Goal: Information Seeking & Learning: Check status

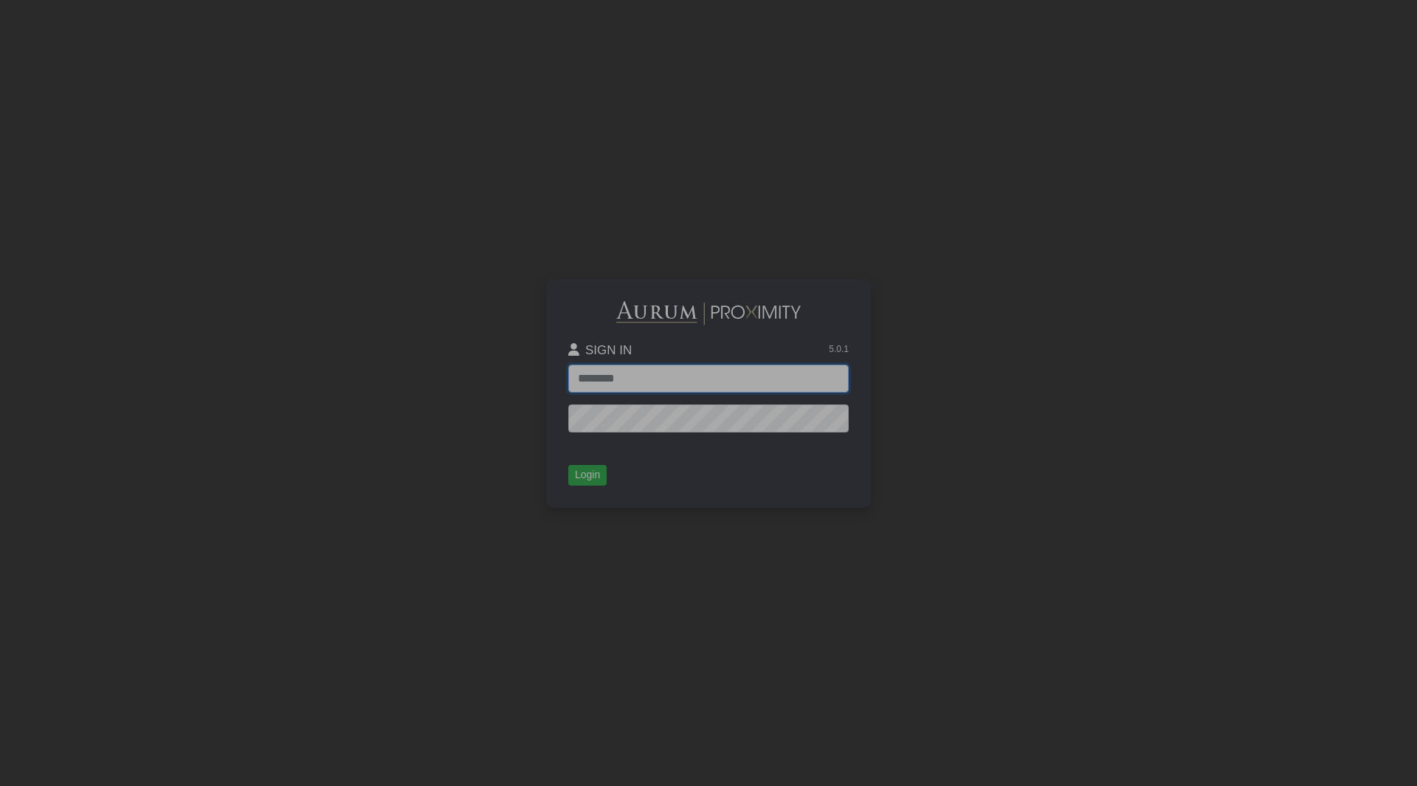
click at [790, 380] on input "text" at bounding box center [708, 379] width 280 height 28
click at [667, 359] on div "SIGN IN 5.0.1" at bounding box center [708, 353] width 280 height 21
click at [669, 376] on input "text" at bounding box center [708, 379] width 280 height 28
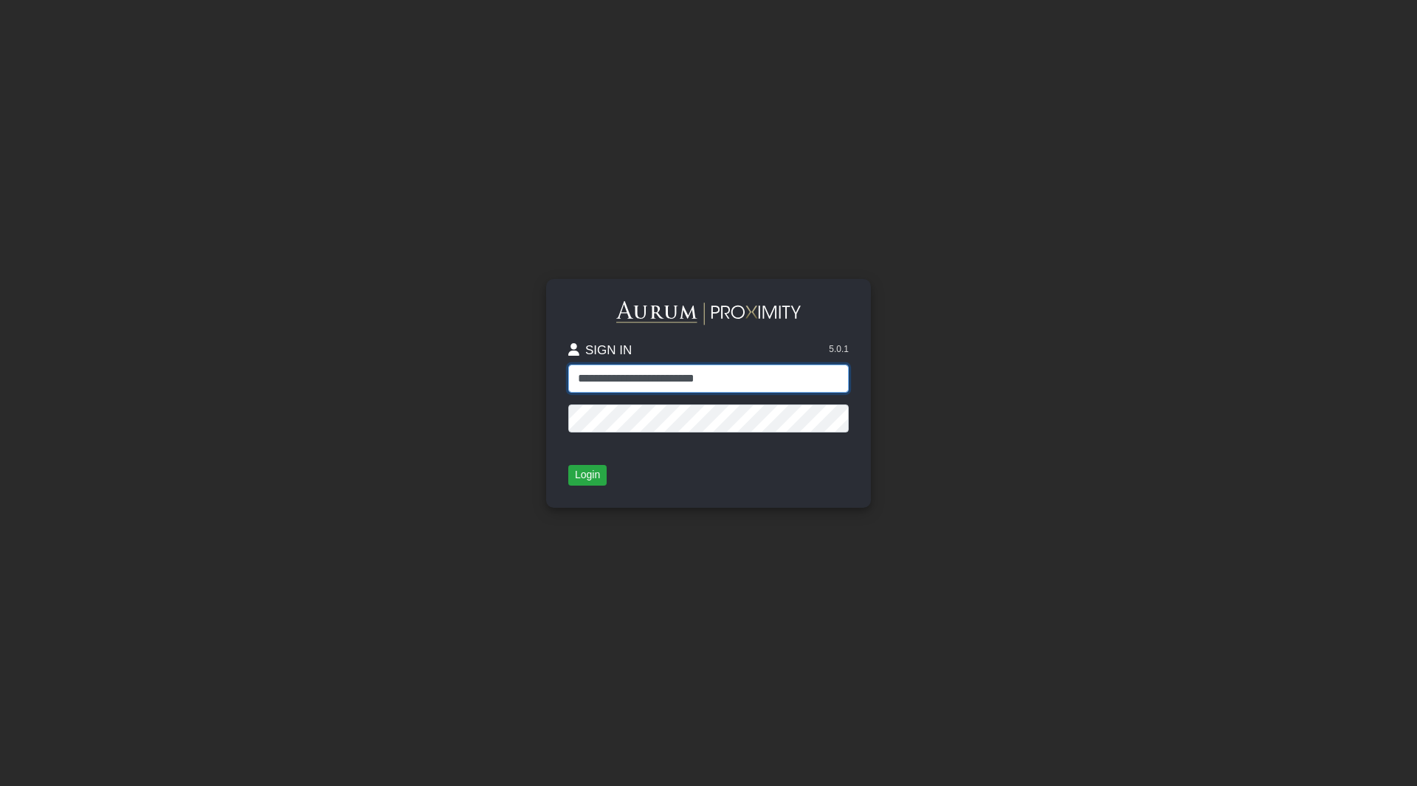
click at [593, 377] on input "**********" at bounding box center [708, 379] width 280 height 28
type input "**********"
click at [584, 469] on button "Login" at bounding box center [587, 475] width 38 height 21
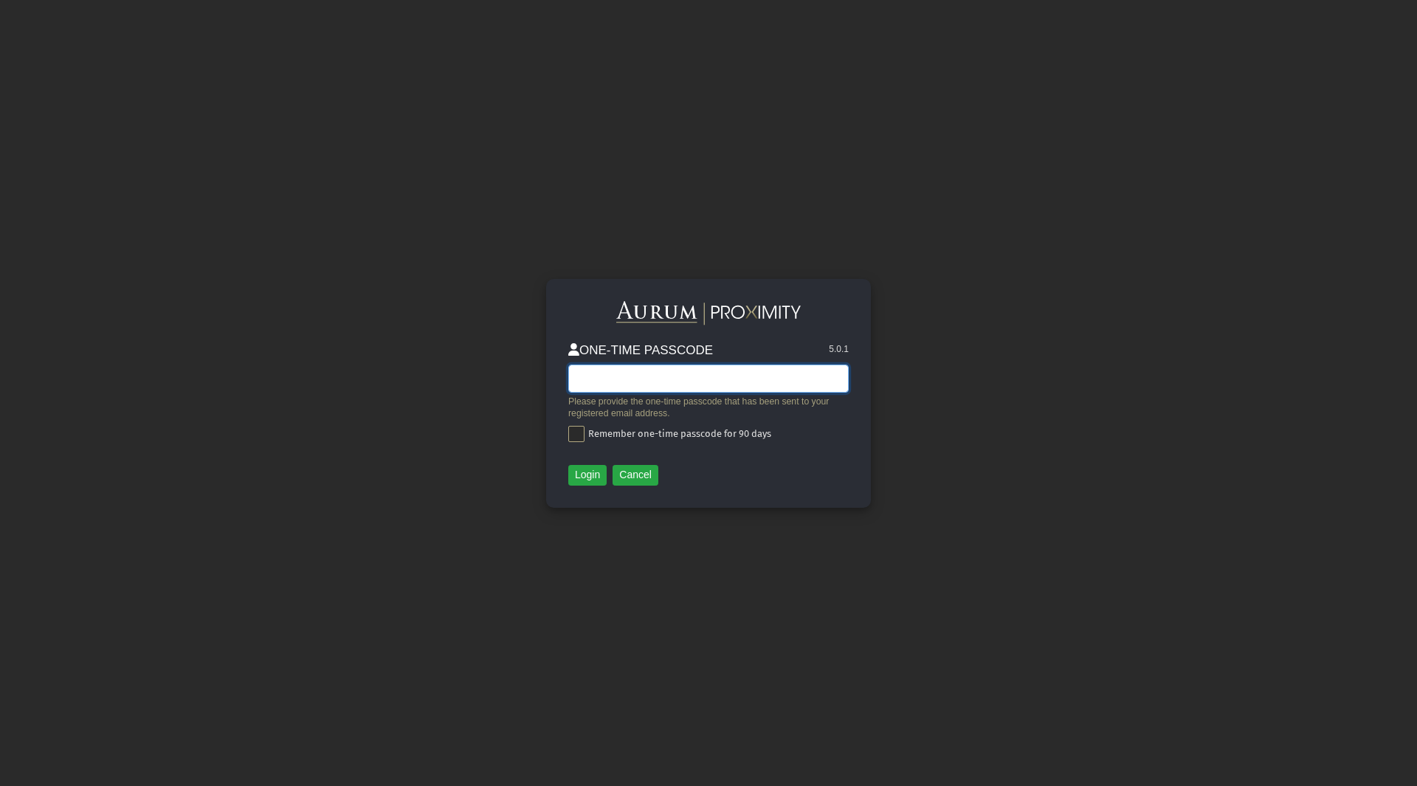
drag, startPoint x: 823, startPoint y: 368, endPoint x: 807, endPoint y: 383, distance: 21.9
click at [823, 368] on input "text" at bounding box center [708, 379] width 280 height 28
type input "******"
click at [602, 475] on button "Login" at bounding box center [587, 475] width 38 height 21
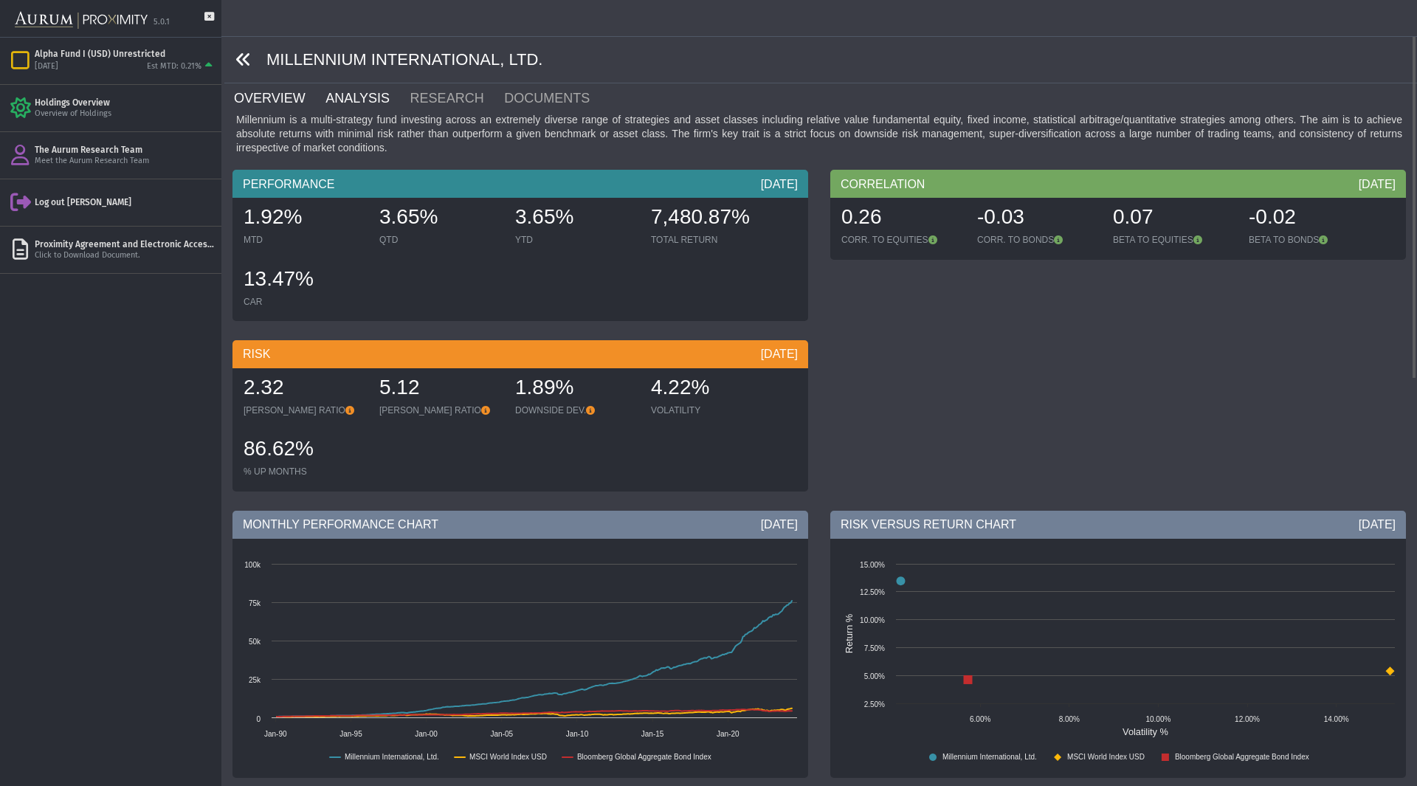
click at [357, 106] on link "ANALYSIS" at bounding box center [366, 98] width 84 height 30
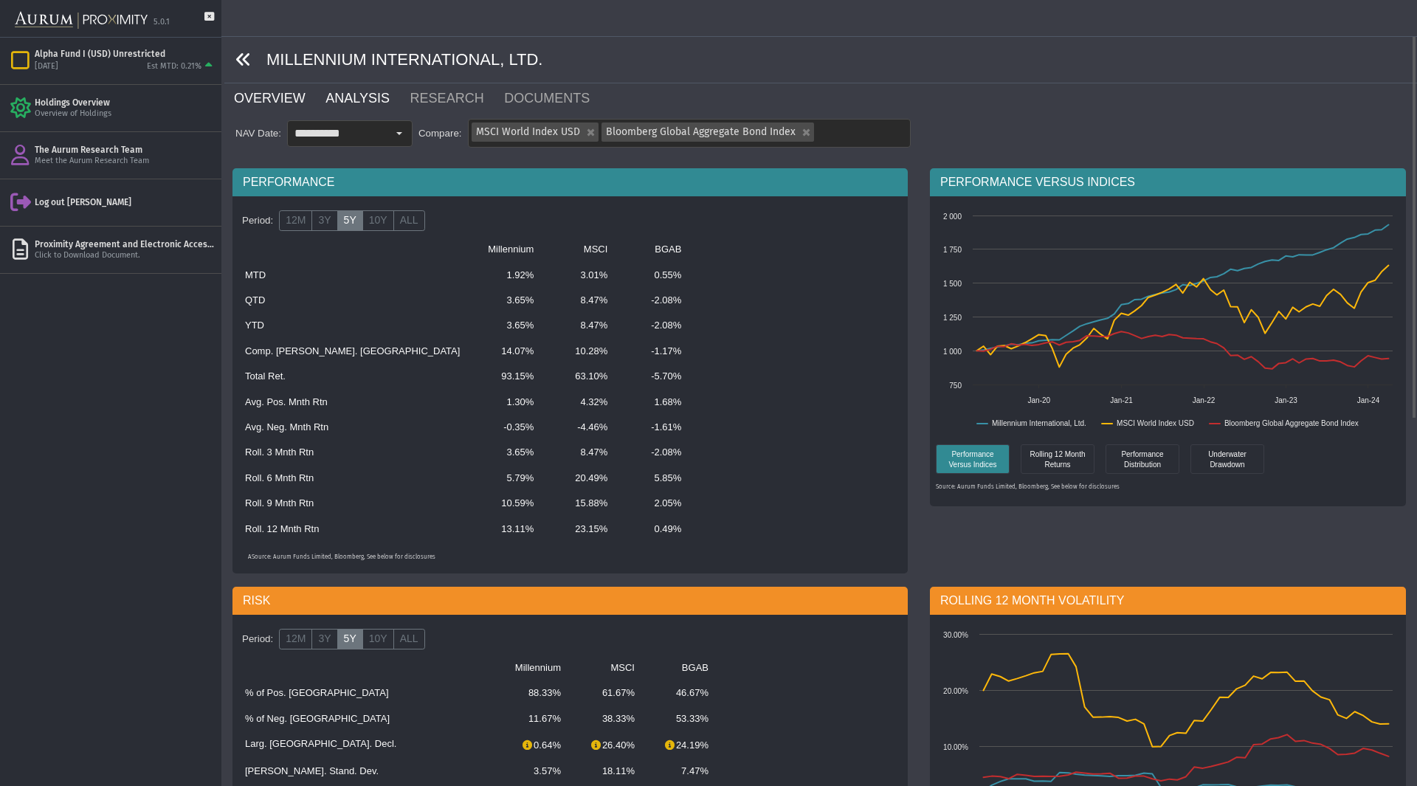
click at [300, 93] on link "OVERVIEW" at bounding box center [278, 98] width 92 height 30
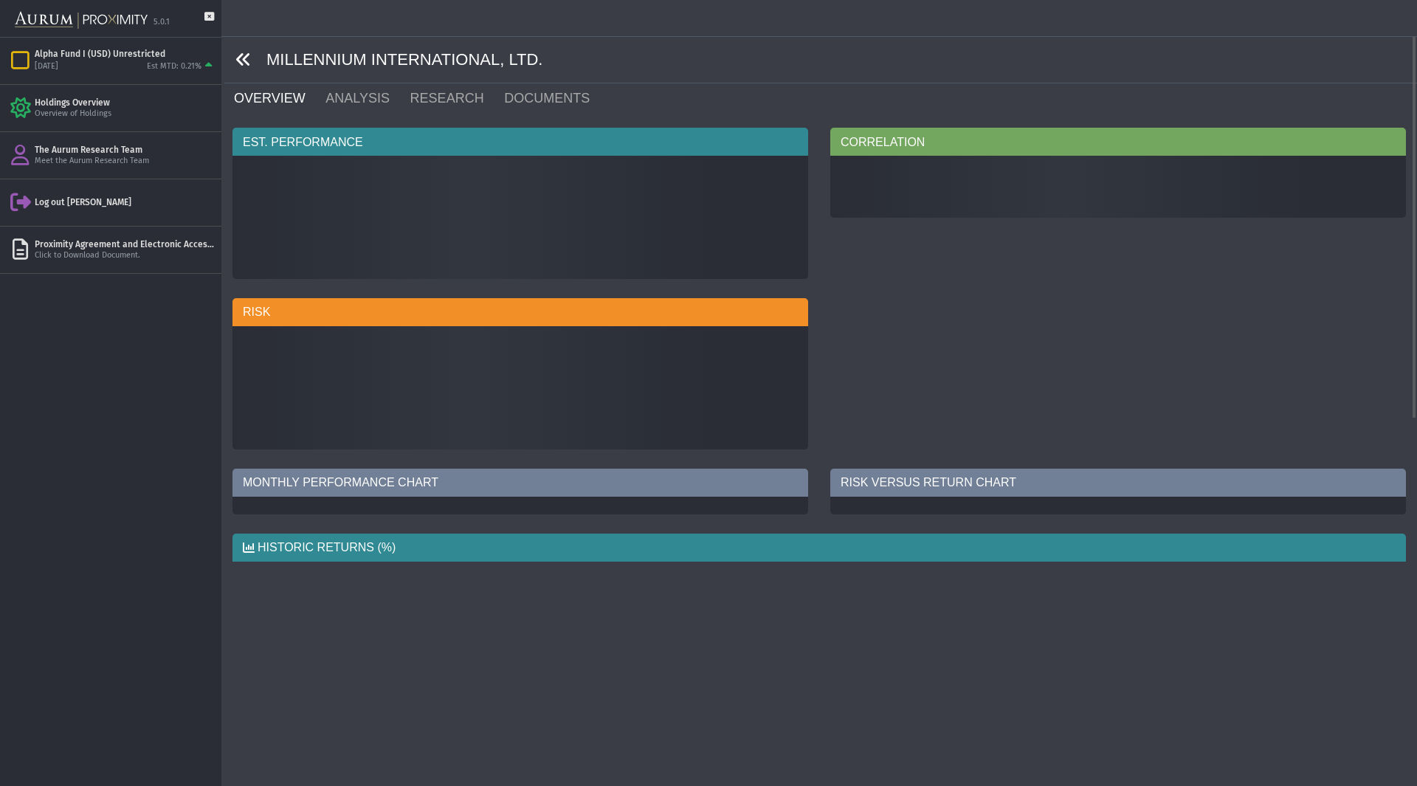
click at [259, 59] on span at bounding box center [245, 60] width 42 height 17
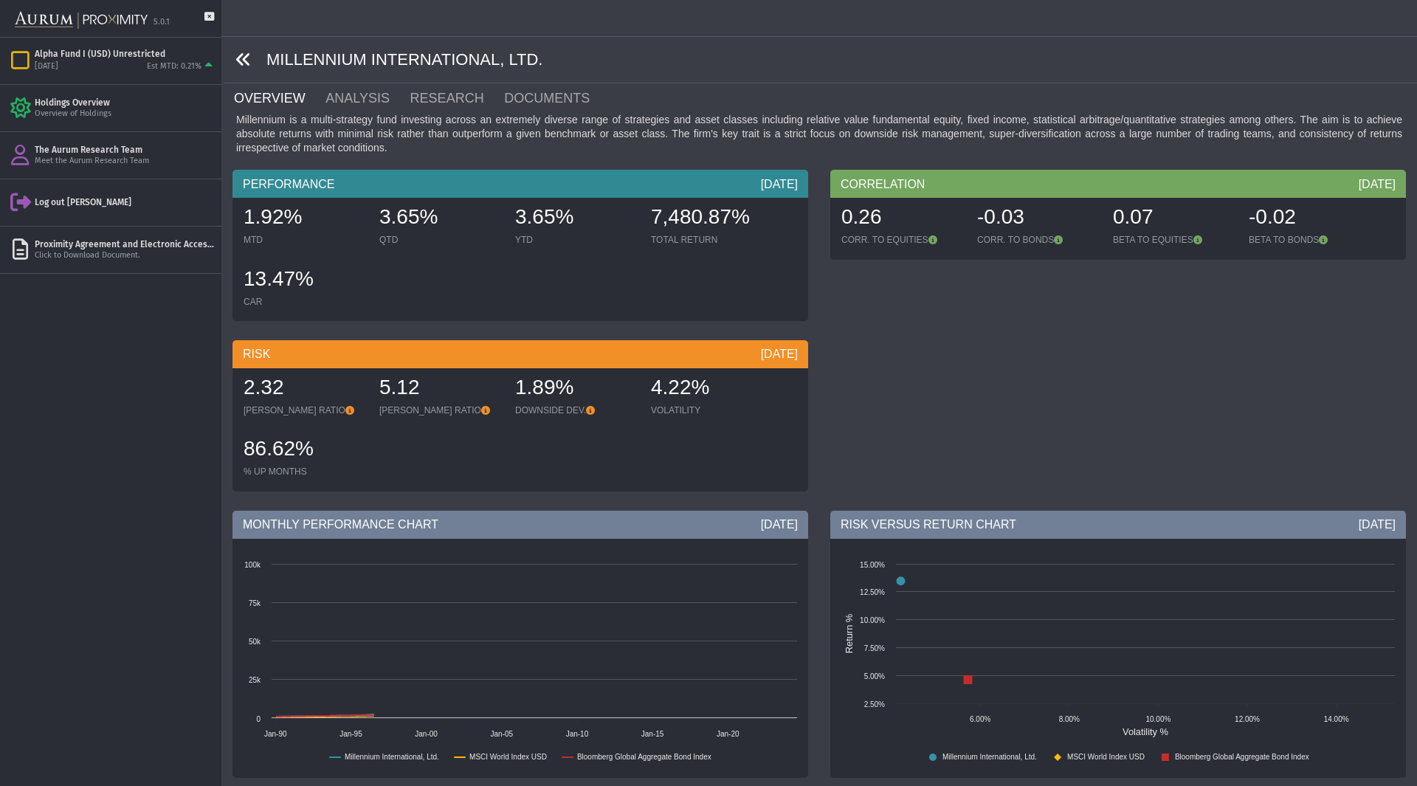
click at [252, 58] on span at bounding box center [245, 60] width 42 height 17
click at [242, 54] on icon at bounding box center [243, 60] width 16 height 16
click at [243, 58] on icon at bounding box center [243, 60] width 16 height 16
click at [255, 55] on span at bounding box center [245, 60] width 42 height 17
click at [249, 53] on icon at bounding box center [243, 60] width 16 height 16
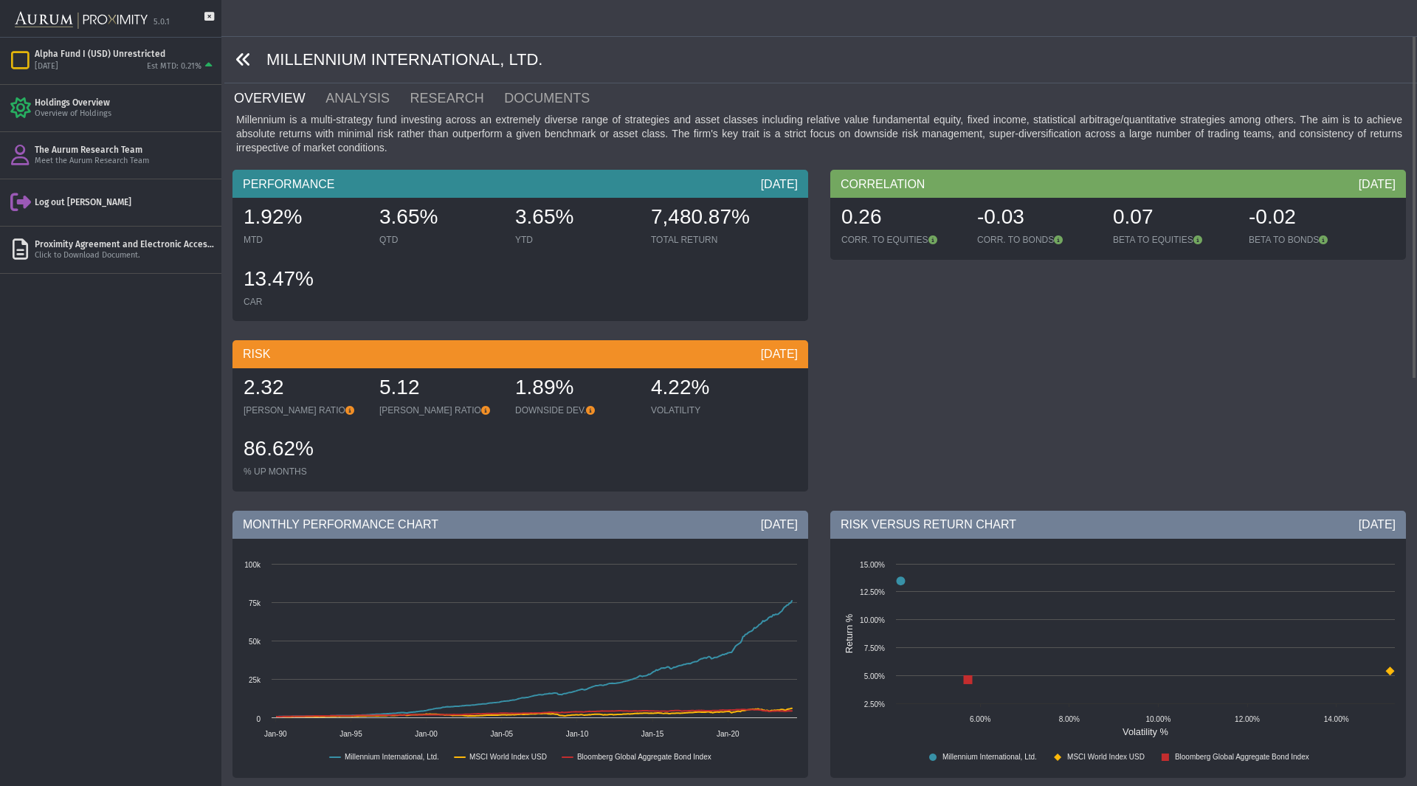
click at [247, 54] on icon at bounding box center [243, 60] width 16 height 16
click at [57, 17] on img at bounding box center [81, 20] width 133 height 33
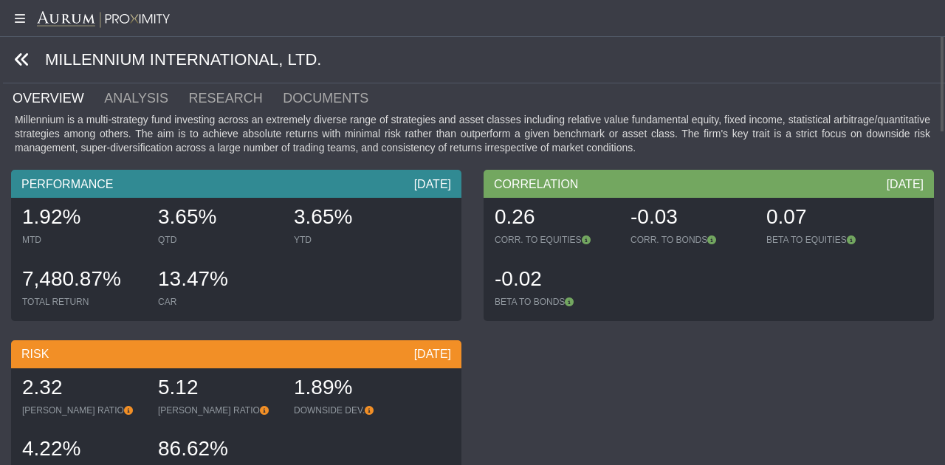
click at [21, 53] on icon at bounding box center [22, 60] width 16 height 16
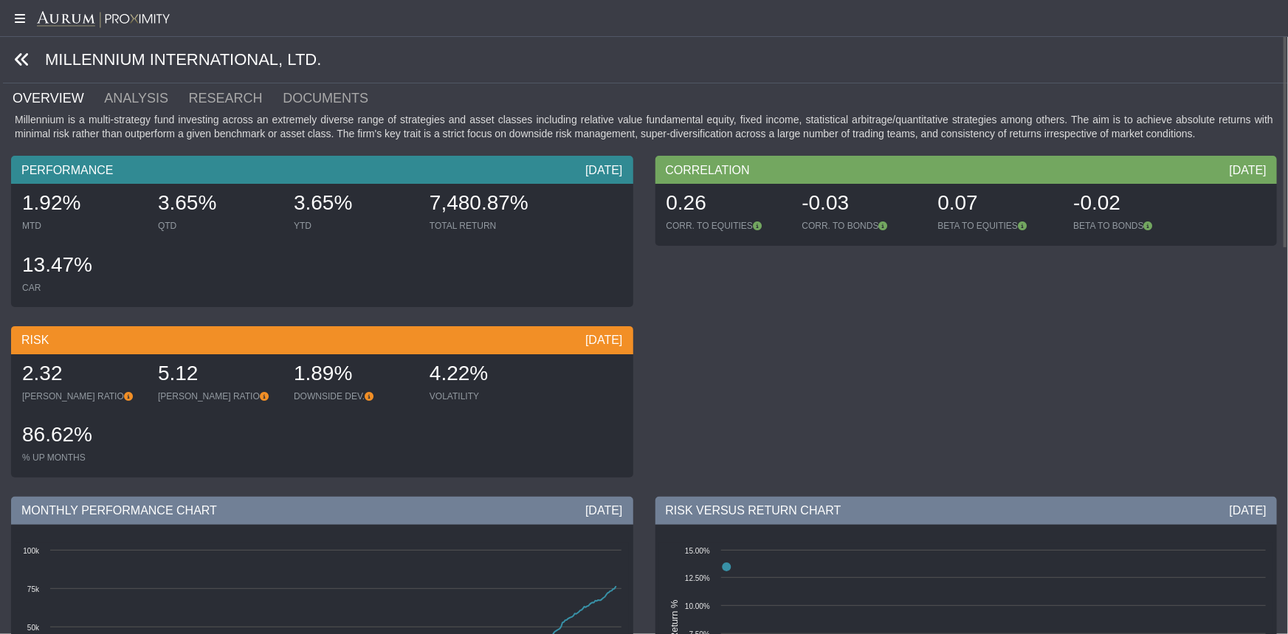
click at [20, 13] on icon at bounding box center [18, 19] width 37 height 12
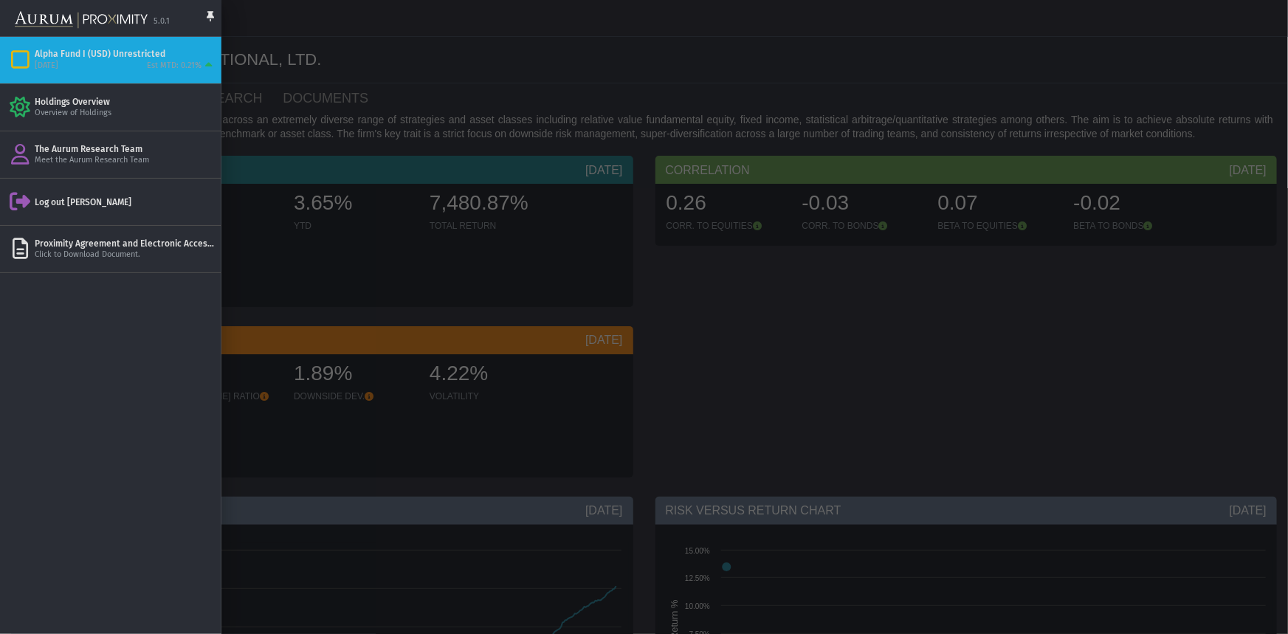
click at [52, 50] on div "Alpha Fund I (USD) Unrestricted" at bounding box center [125, 54] width 181 height 12
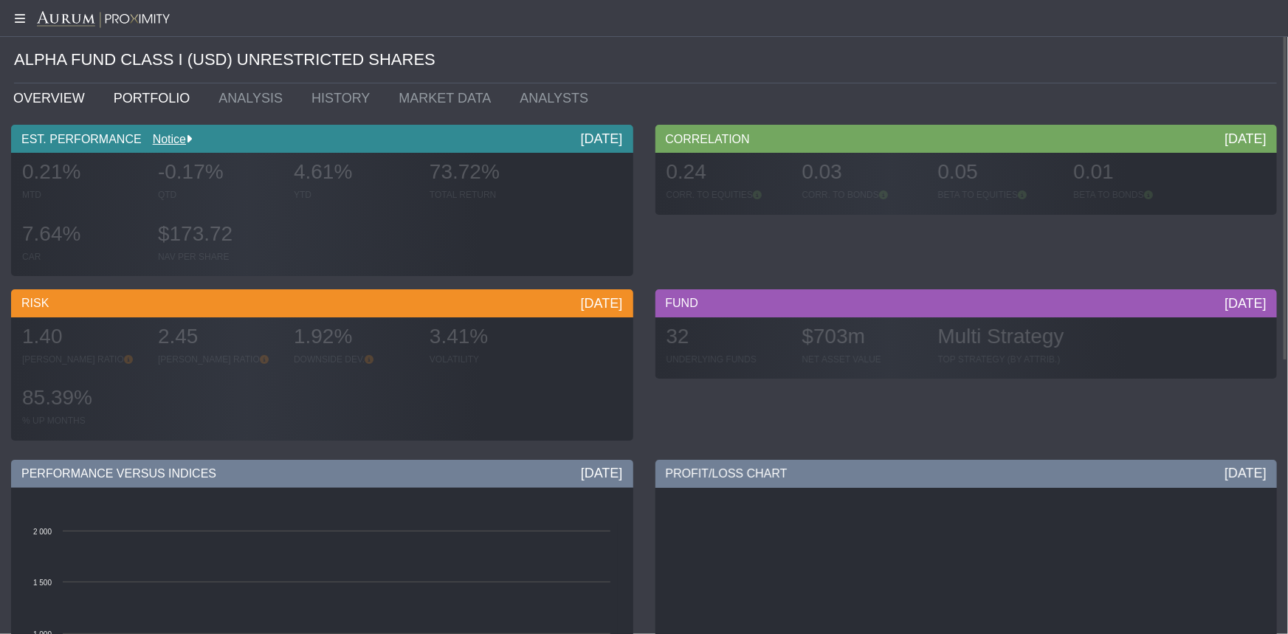
click at [142, 98] on link "PORTFOLIO" at bounding box center [156, 98] width 106 height 30
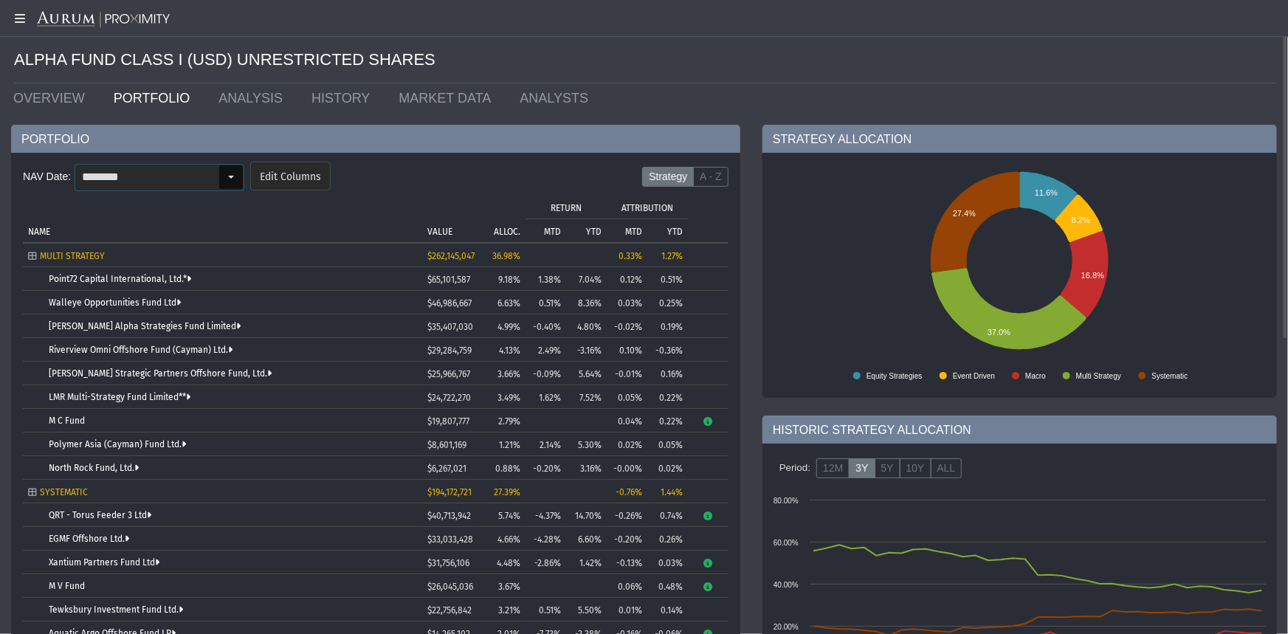
drag, startPoint x: 226, startPoint y: 178, endPoint x: 221, endPoint y: 187, distance: 10.6
click at [226, 177] on div "Select" at bounding box center [231, 177] width 24 height 24
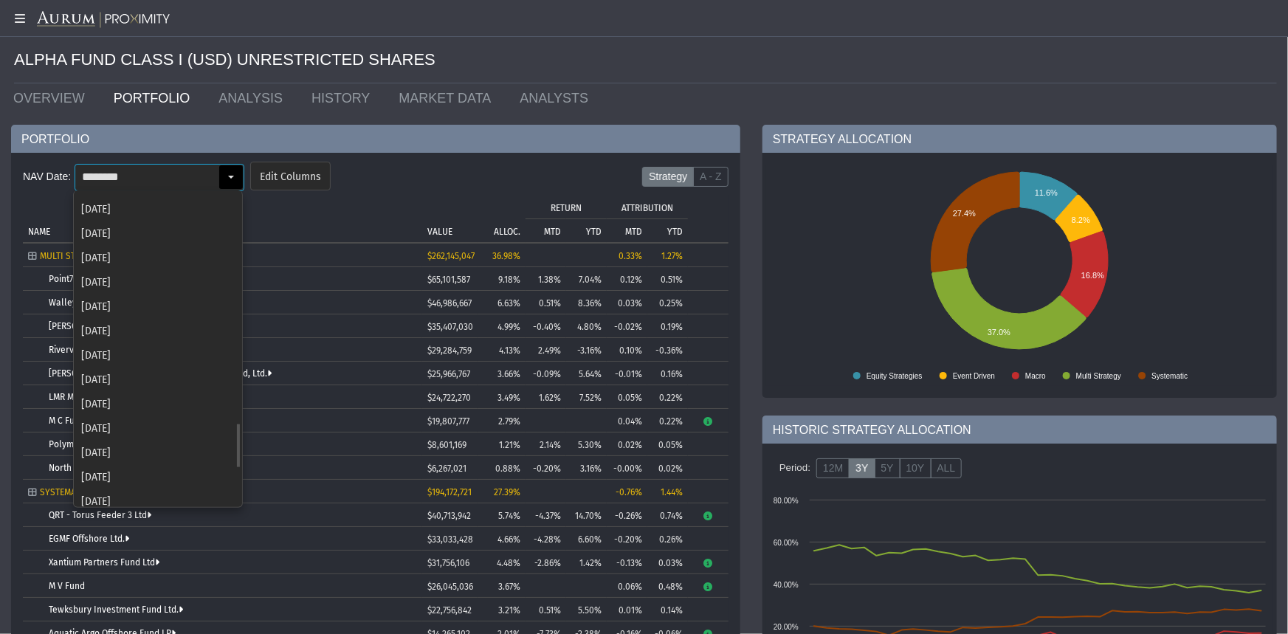
scroll to position [1653, 0]
click at [121, 345] on div "[DATE]" at bounding box center [158, 352] width 167 height 24
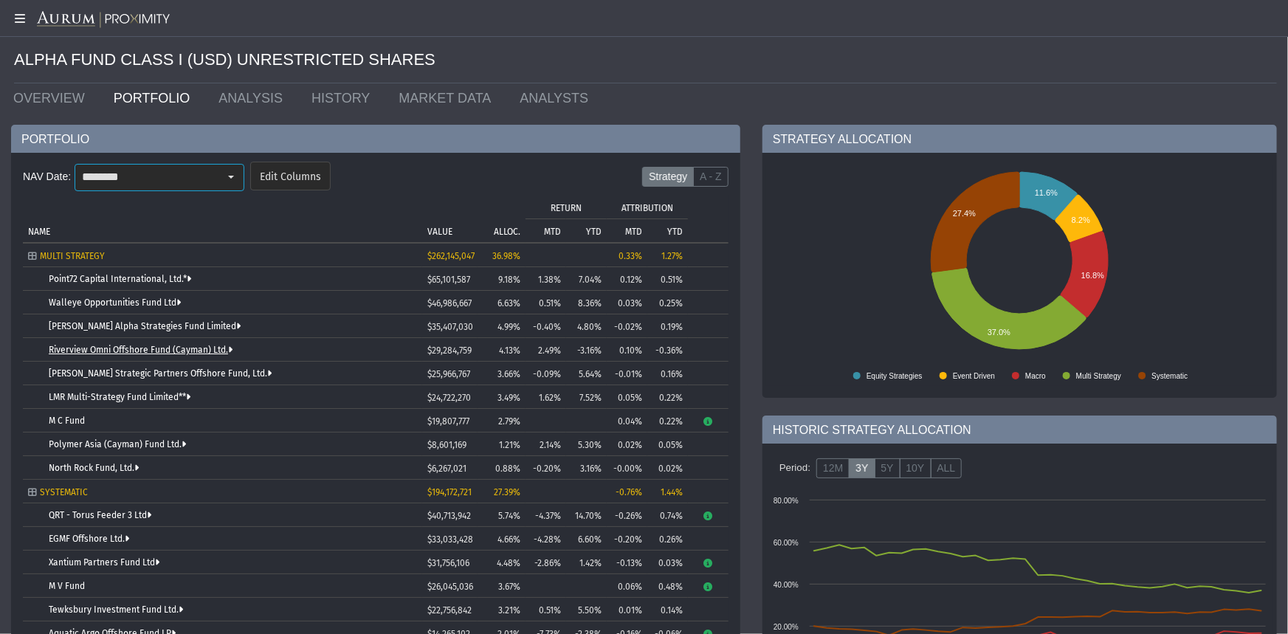
type input "********"
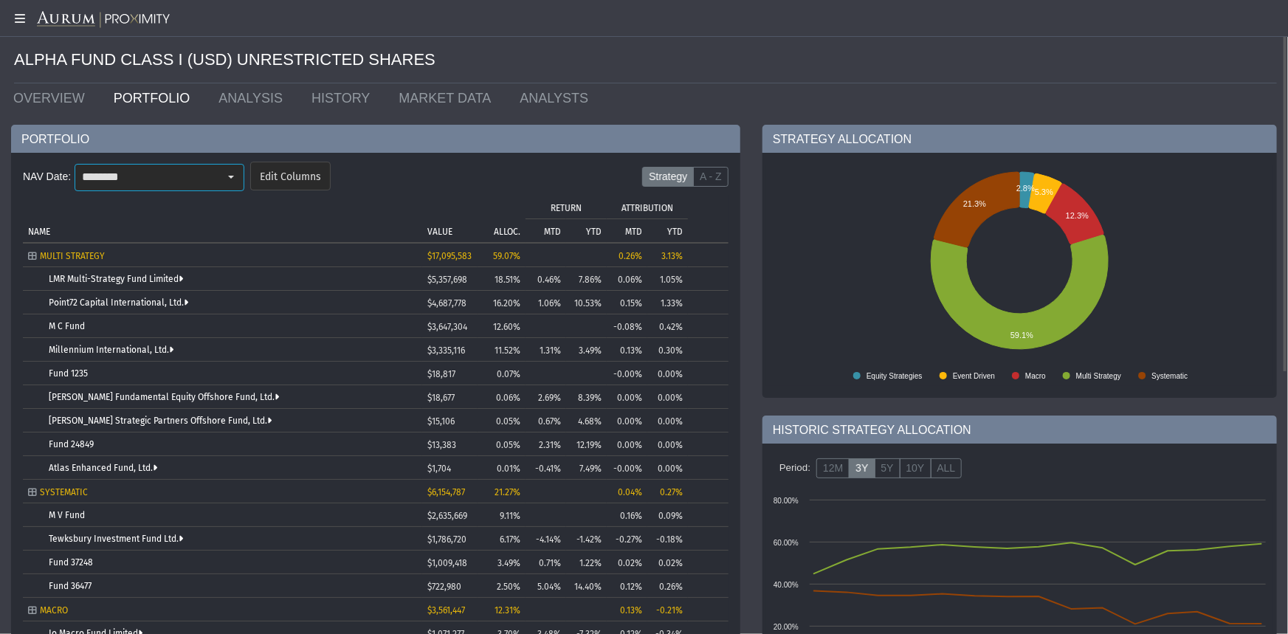
click at [678, 168] on label "Strategy" at bounding box center [668, 177] width 52 height 21
click at [724, 170] on label "A - Z" at bounding box center [710, 177] width 35 height 21
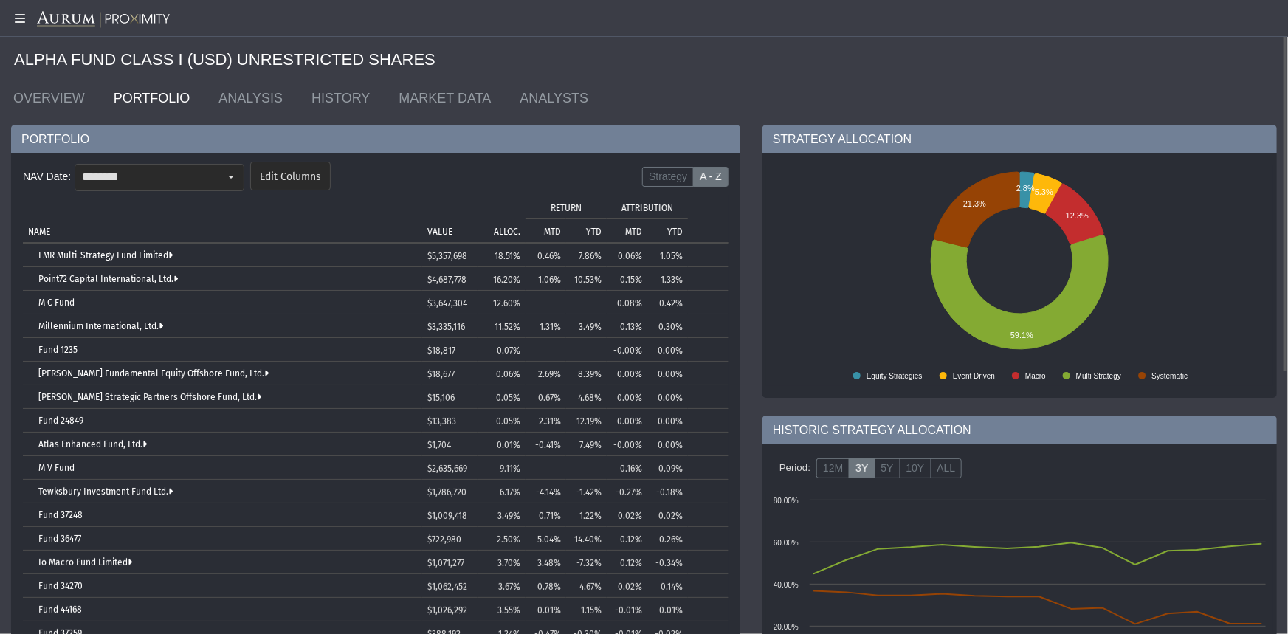
click at [506, 224] on td "ALLOC." at bounding box center [502, 218] width 48 height 47
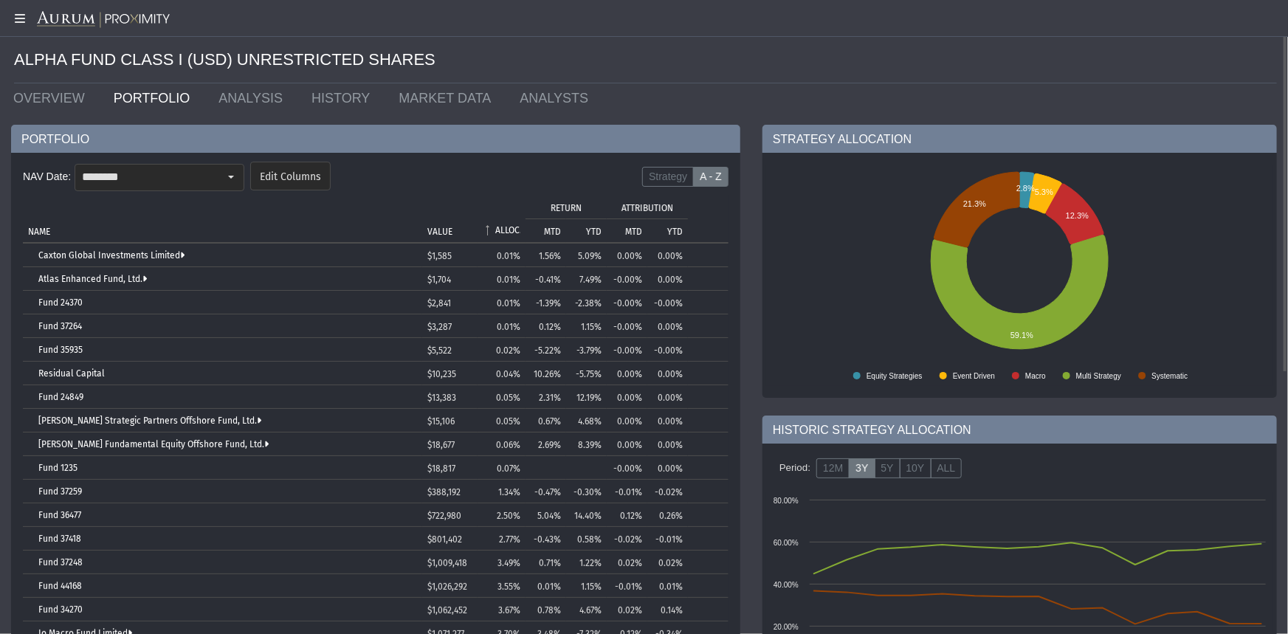
click at [506, 225] on p "ALLOC." at bounding box center [507, 230] width 25 height 10
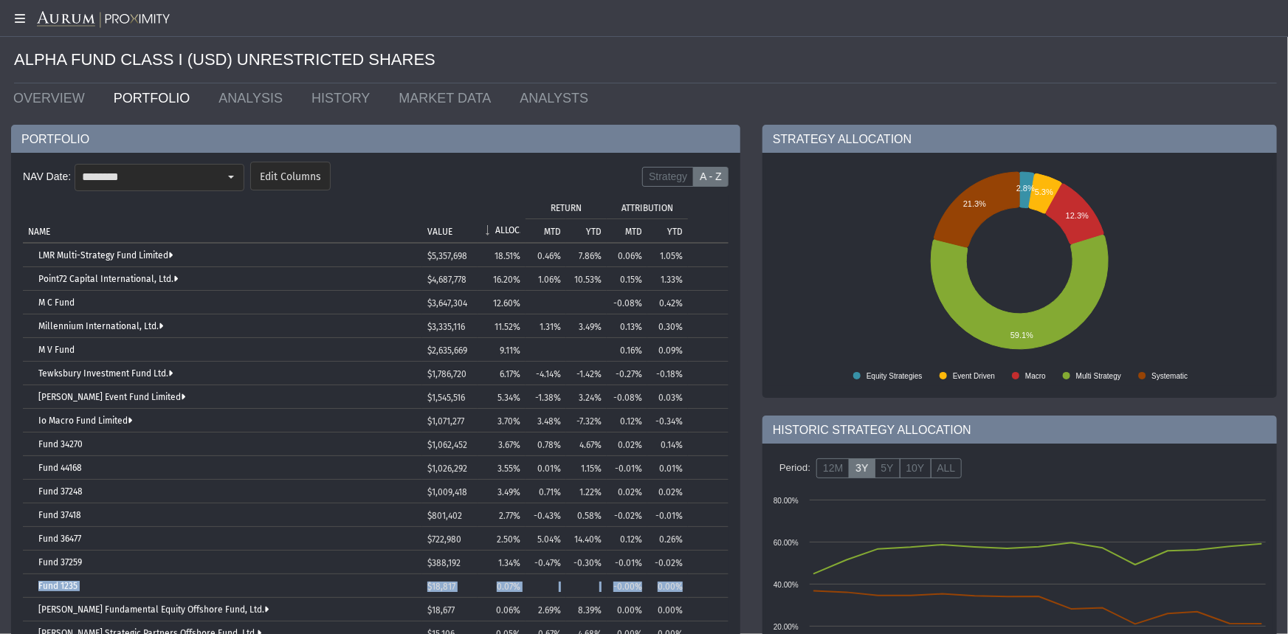
drag, startPoint x: 35, startPoint y: 582, endPoint x: 689, endPoint y: 585, distance: 653.9
click at [689, 585] on tr "Fund 1235 $18,817 0.07% -0.00% 0.00%" at bounding box center [376, 586] width 706 height 24
copy tr "Fund 1235 $18,817 0.07% -0.00% 0.00%"
